Goal: Book appointment/travel/reservation

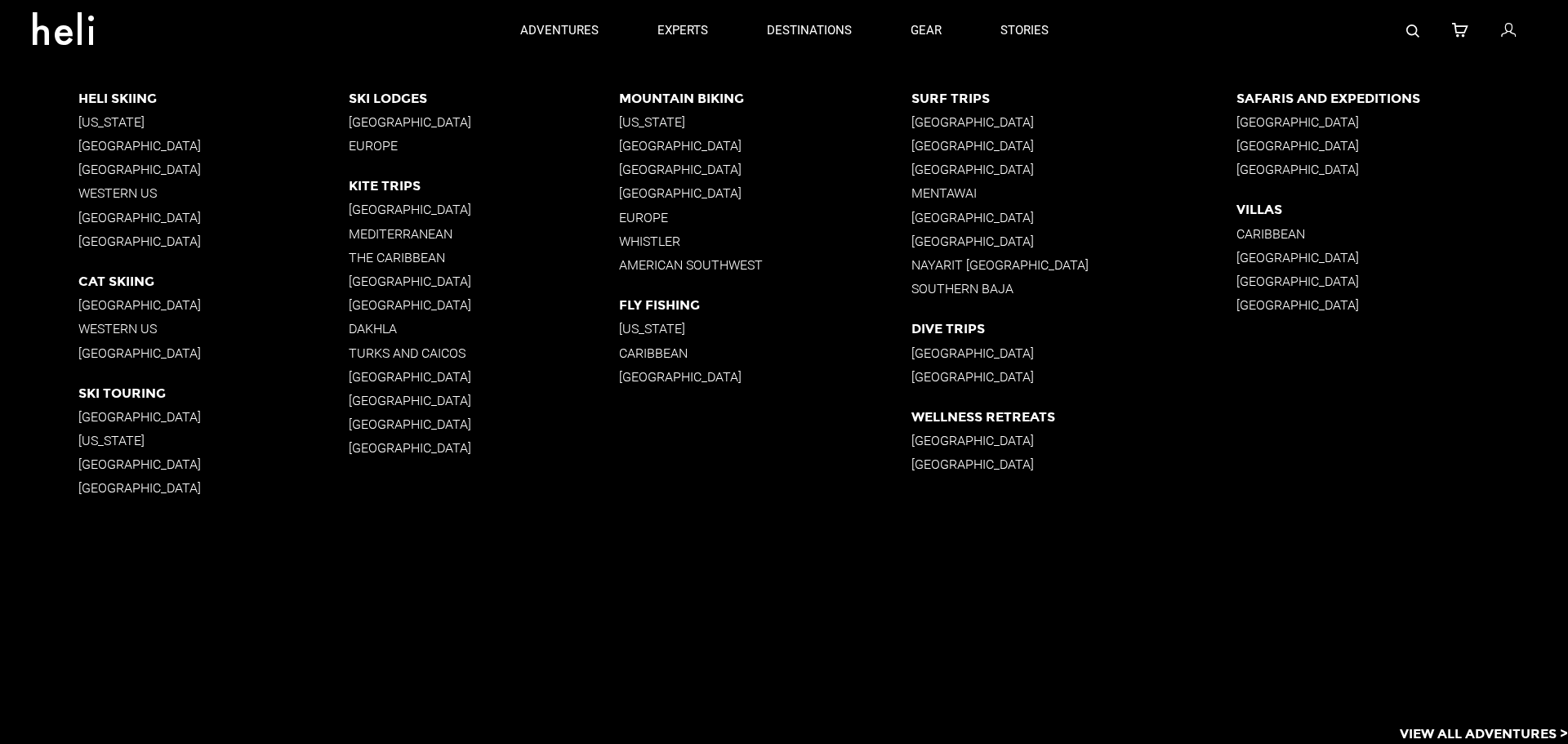
click at [122, 327] on p "Western US" at bounding box center [214, 329] width 270 height 16
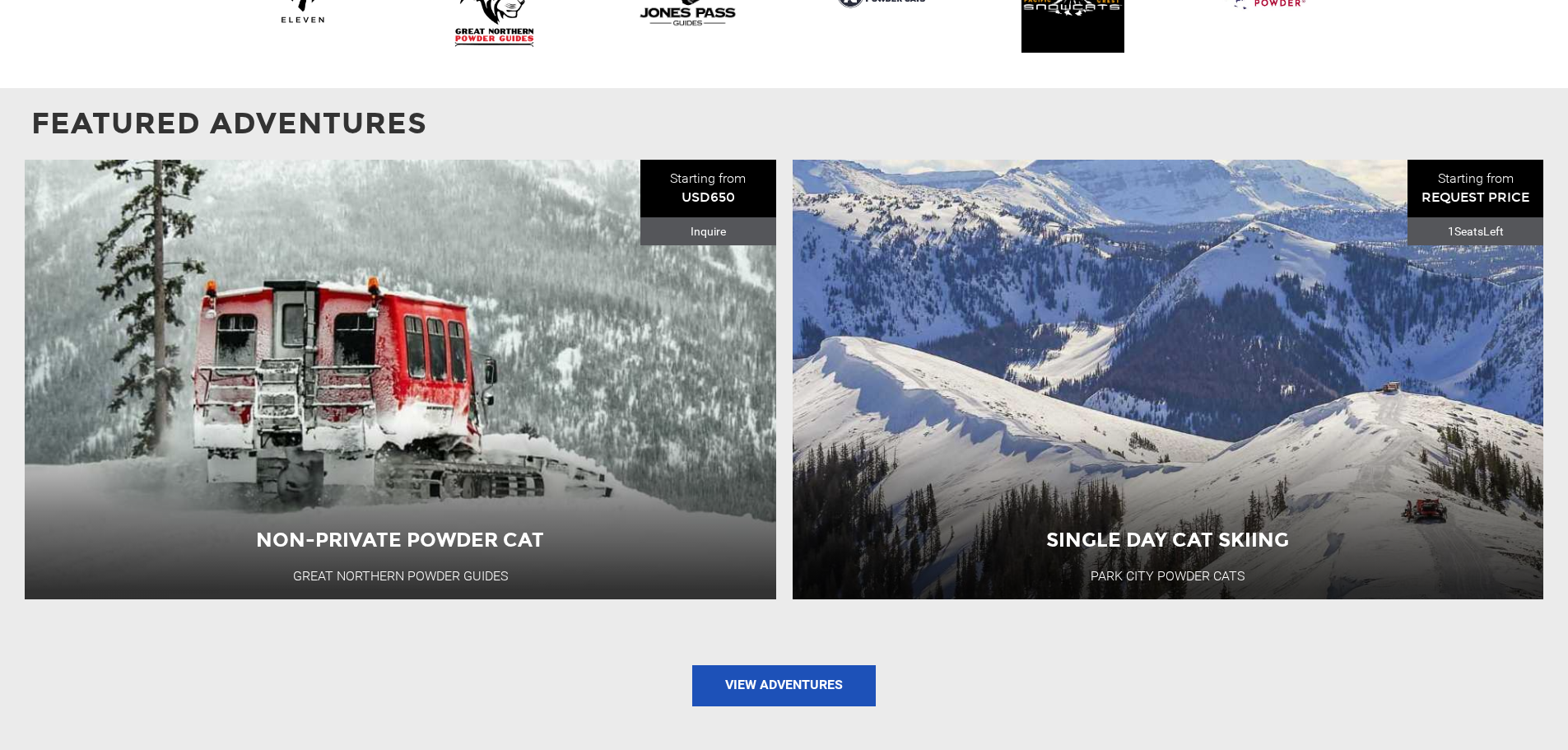
scroll to position [1564, 0]
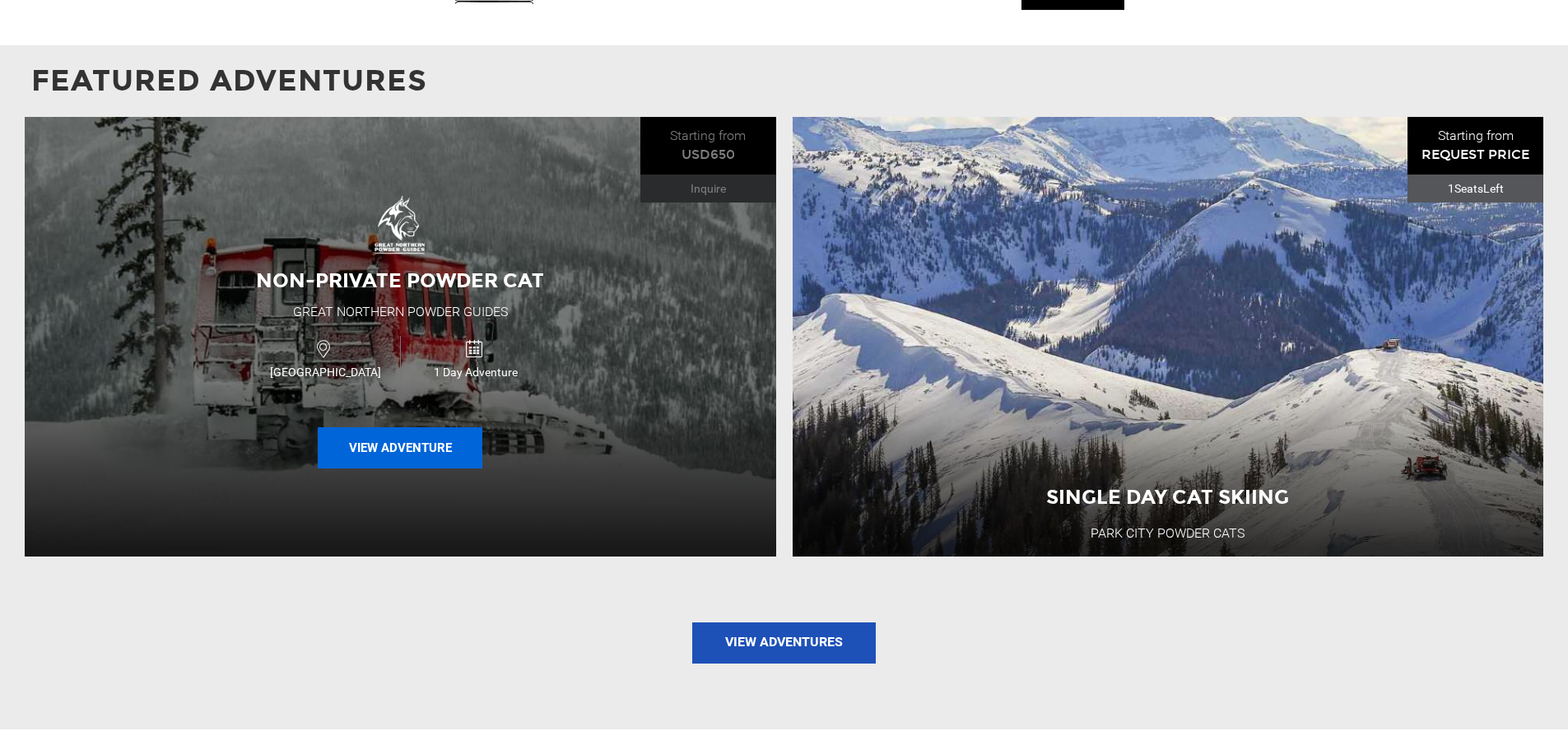
click at [409, 427] on button "View Adventure" at bounding box center [400, 447] width 164 height 41
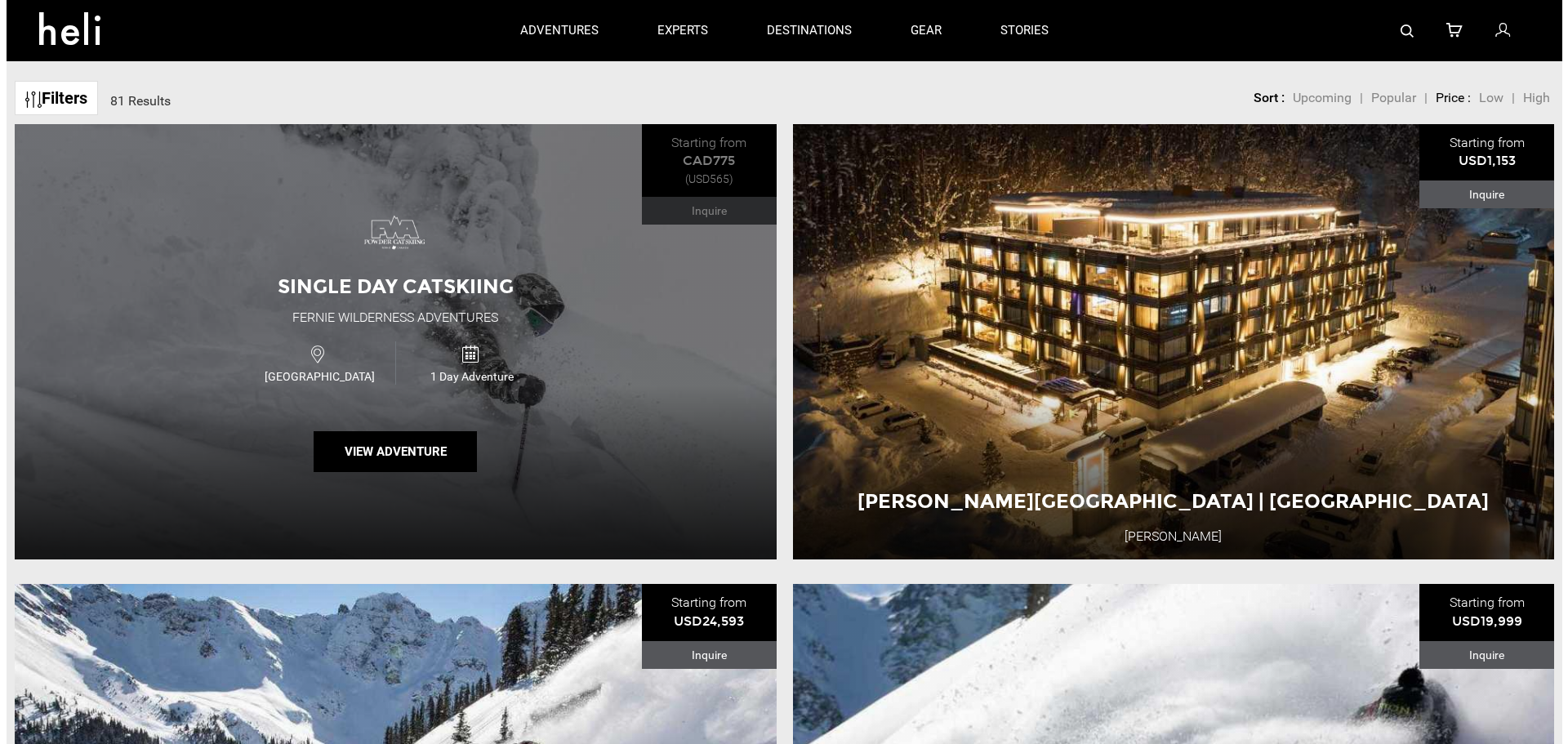
scroll to position [82, 0]
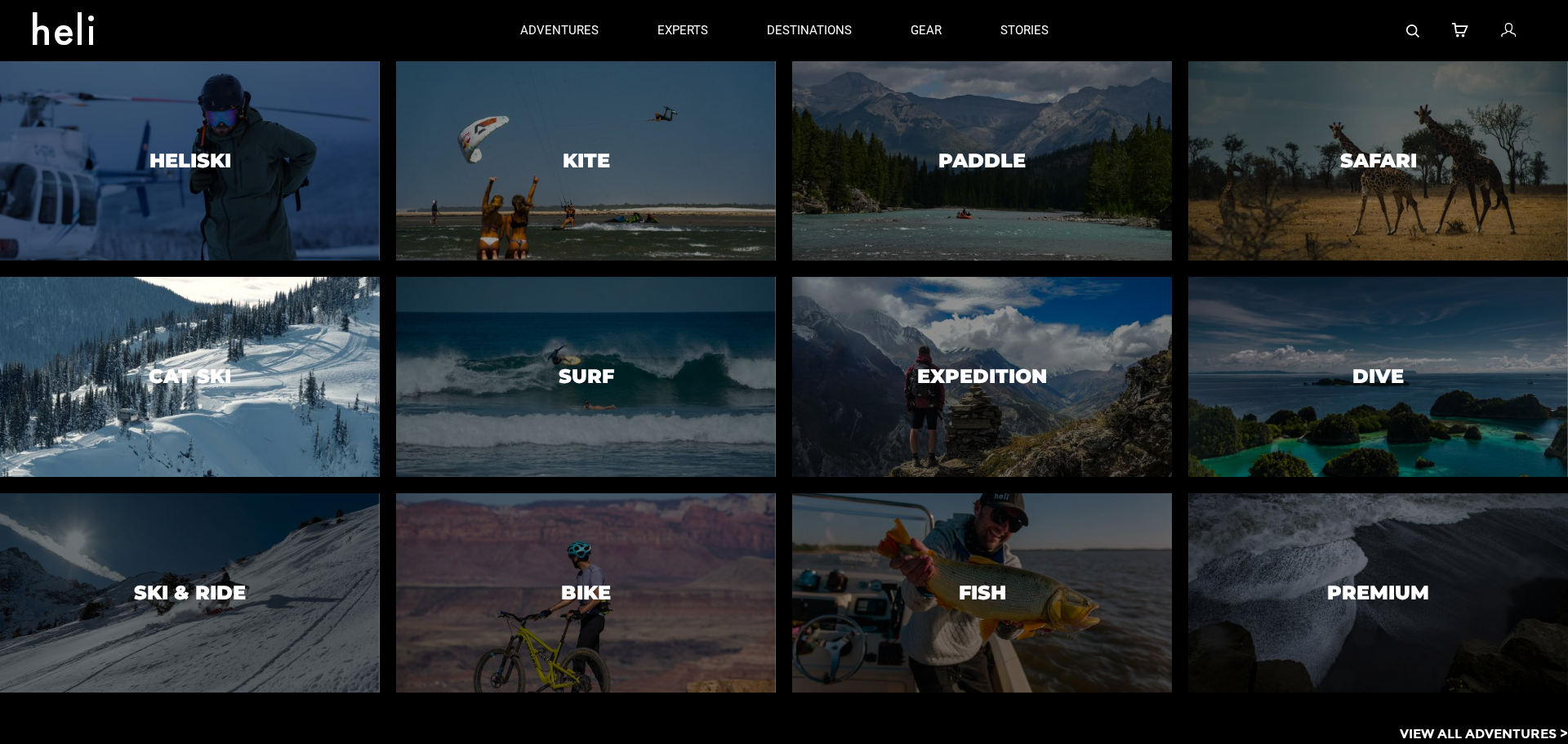
click at [241, 348] on div at bounding box center [189, 376] width 387 height 203
